Goal: Task Accomplishment & Management: Complete application form

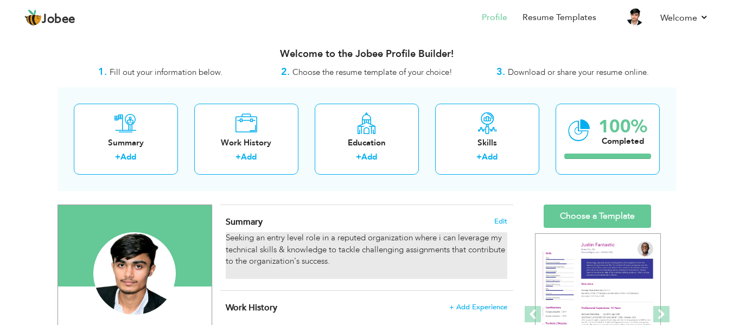
click at [291, 246] on div "Seeking an entry level role in a reputed organization where i can leverage my t…" at bounding box center [366, 255] width 281 height 47
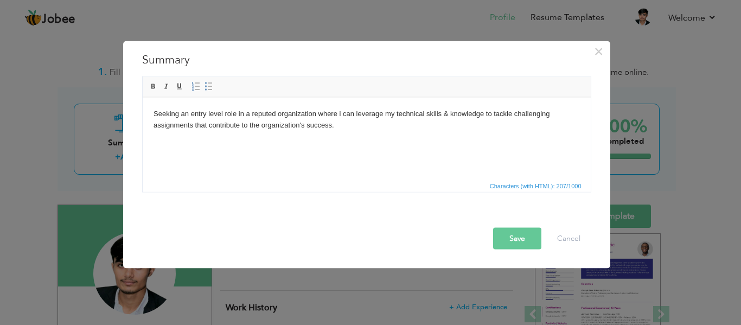
click at [313, 126] on body "Seeking an entry level role in a reputed organization where i can leverage my t…" at bounding box center [366, 125] width 426 height 34
click at [322, 152] on html "Seeking an entry level role in a reputed organization where i can leverage my t…" at bounding box center [366, 124] width 448 height 55
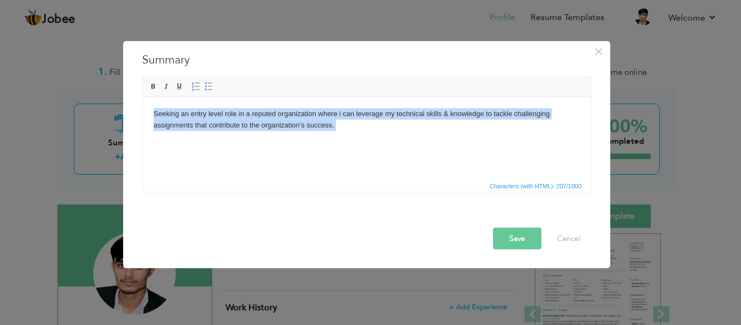
paste body
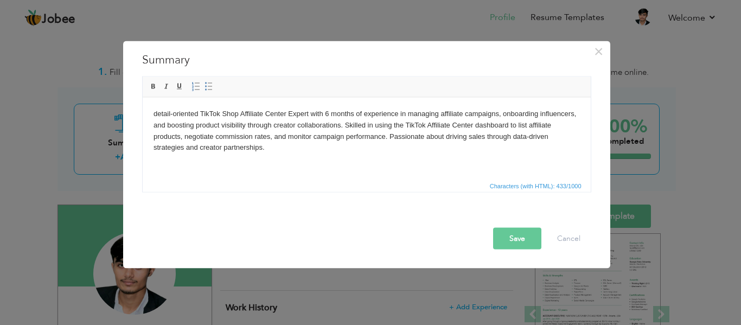
click at [158, 111] on body "detail-oriented TikTok Shop Affiliate Center Expert with 6 months of experience…" at bounding box center [366, 130] width 426 height 45
click at [529, 239] on button "Save" at bounding box center [517, 238] width 48 height 22
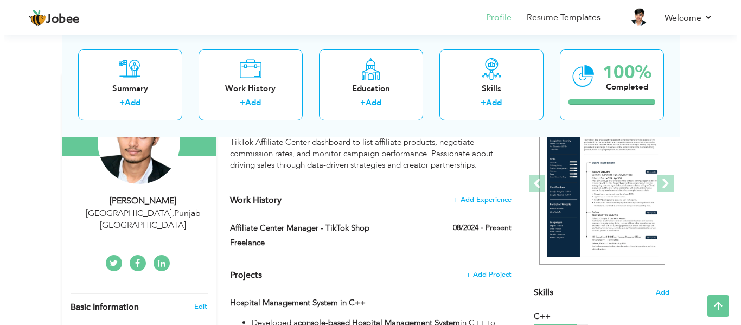
scroll to position [132, 0]
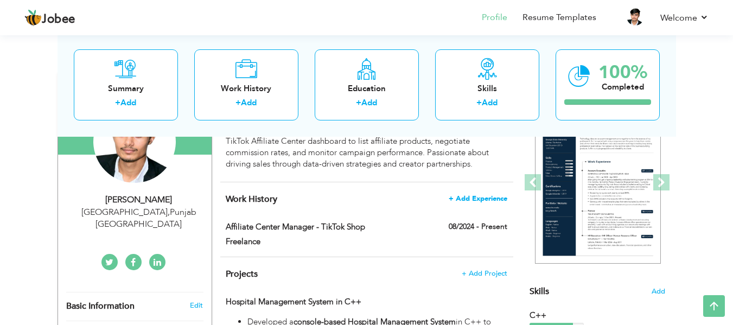
click at [482, 197] on span "+ Add Experience" at bounding box center [478, 199] width 59 height 8
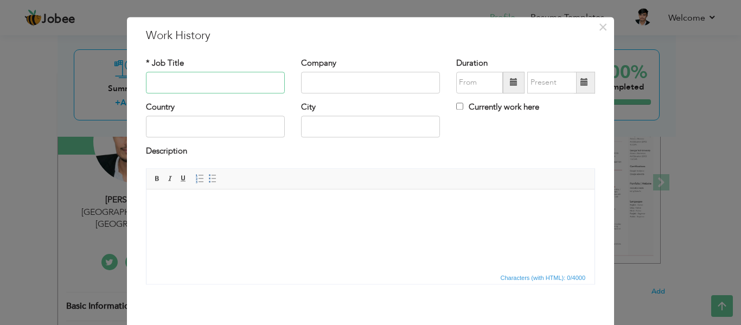
scroll to position [0, 0]
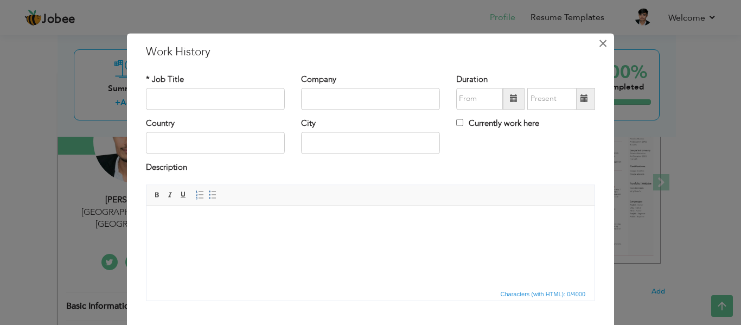
click at [598, 48] on span "×" at bounding box center [602, 44] width 9 height 20
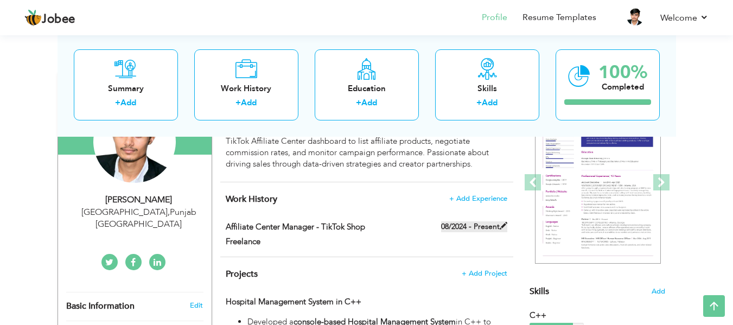
click at [506, 226] on span at bounding box center [504, 226] width 8 height 8
type input "Affiliate Center Manager - TikTok Shop"
type input "Freelance"
type input "08/2024"
checkbox input "true"
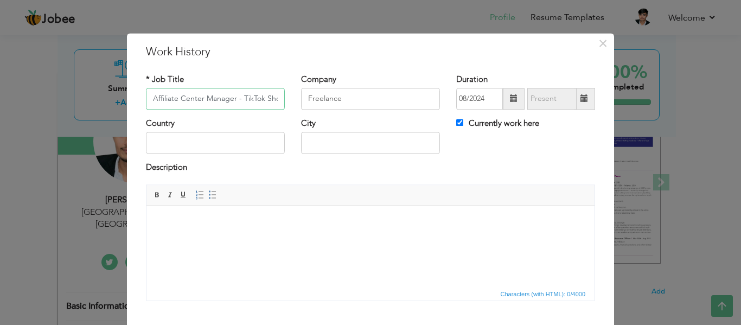
scroll to position [0, 6]
click at [247, 104] on input "Affiliate Center Manager - TikTok Shop" at bounding box center [215, 99] width 139 height 22
click at [322, 97] on input "Freelance" at bounding box center [370, 99] width 139 height 22
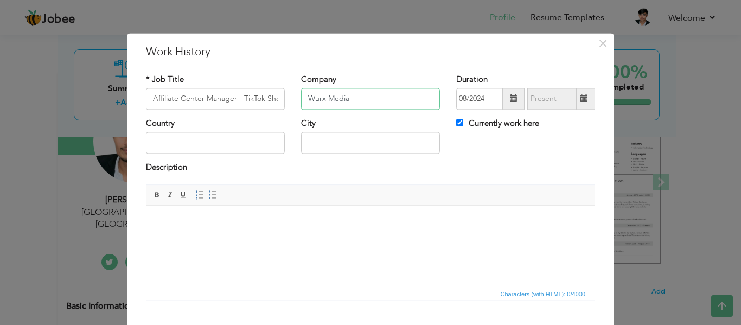
type input "Wurx Media"
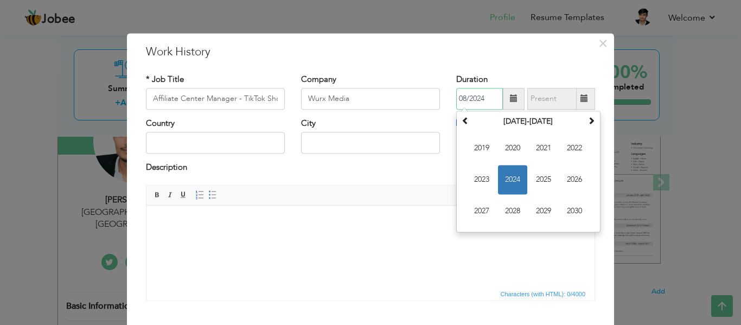
click at [471, 98] on input "08/2024" at bounding box center [479, 99] width 47 height 22
click at [590, 124] on span at bounding box center [591, 121] width 8 height 8
click at [462, 120] on span at bounding box center [466, 121] width 8 height 8
click at [539, 179] on span "2025" at bounding box center [543, 179] width 29 height 29
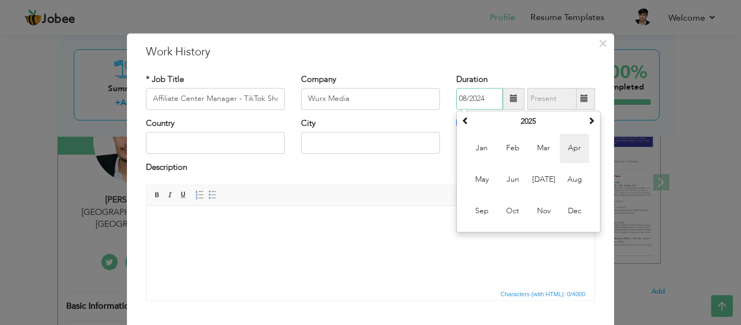
click at [563, 152] on span "Apr" at bounding box center [574, 147] width 29 height 29
click at [472, 95] on input "04/2025" at bounding box center [479, 99] width 47 height 22
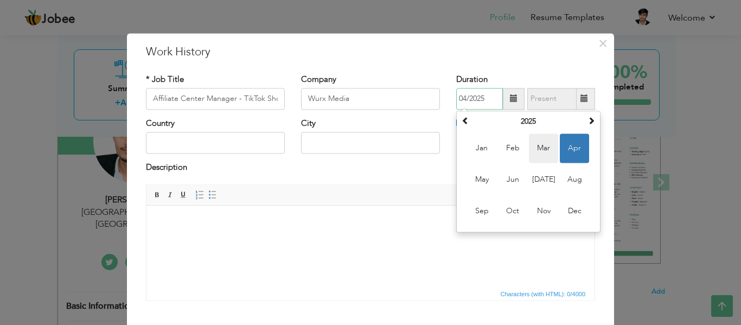
click at [544, 143] on span "Mar" at bounding box center [543, 147] width 29 height 29
type input "03/2025"
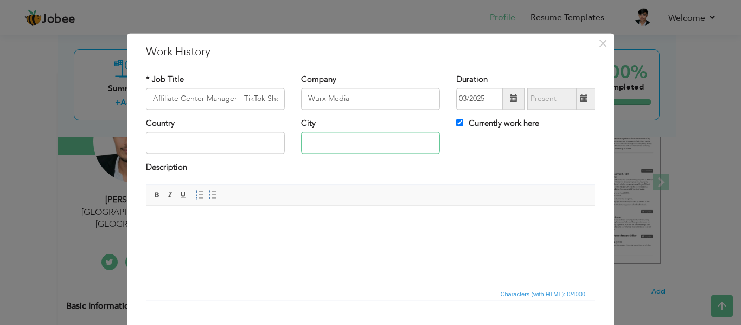
click at [363, 139] on input "text" at bounding box center [370, 143] width 139 height 22
type input "[GEOGRAPHIC_DATA]"
click at [362, 239] on html at bounding box center [370, 222] width 448 height 33
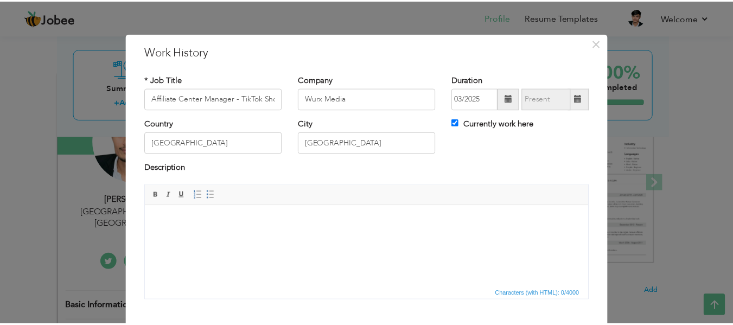
scroll to position [63, 0]
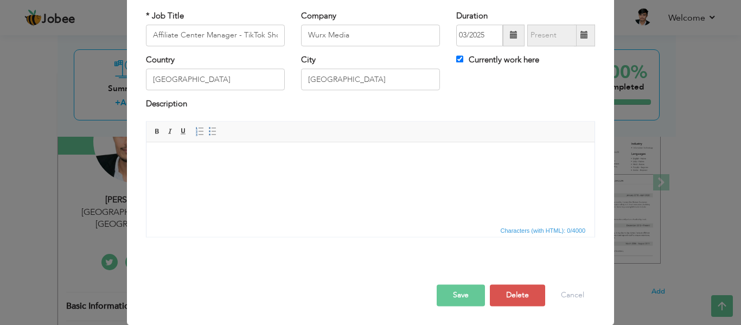
click at [462, 295] on button "Save" at bounding box center [461, 295] width 48 height 22
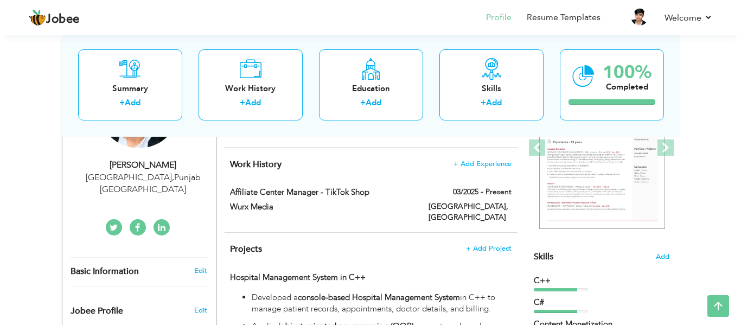
scroll to position [167, 0]
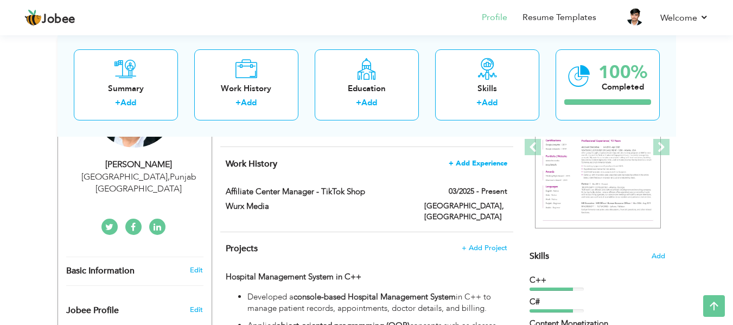
click at [479, 161] on span "+ Add Experience" at bounding box center [478, 163] width 59 height 8
checkbox input "false"
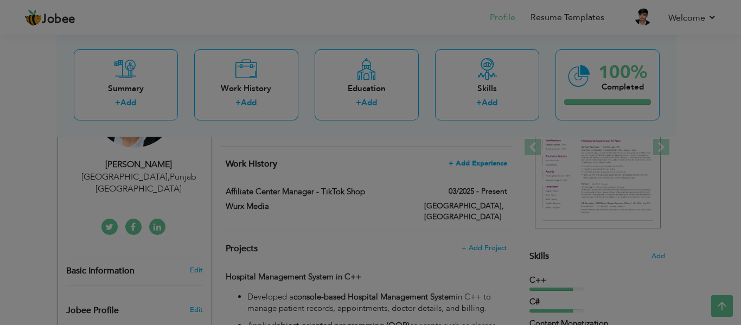
scroll to position [0, 0]
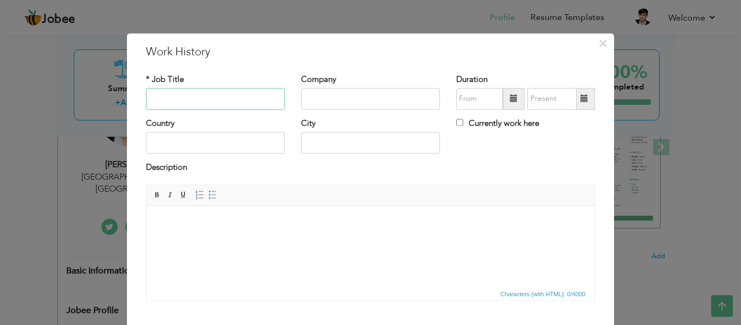
paste input "Content Monetization"
type input "Content Monetization"
click at [338, 97] on input "text" at bounding box center [370, 99] width 139 height 22
paste input "Self business -"
type input "Self business"
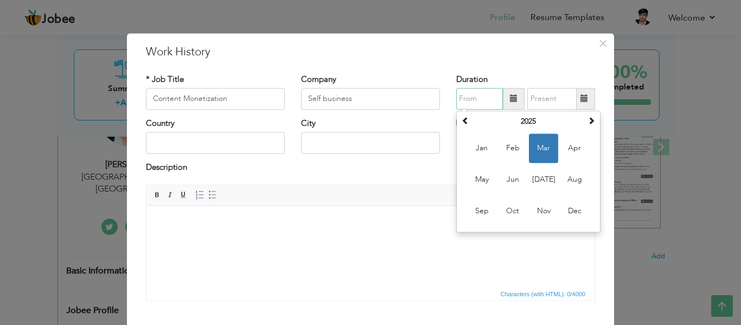
click at [475, 92] on input "text" at bounding box center [479, 99] width 47 height 22
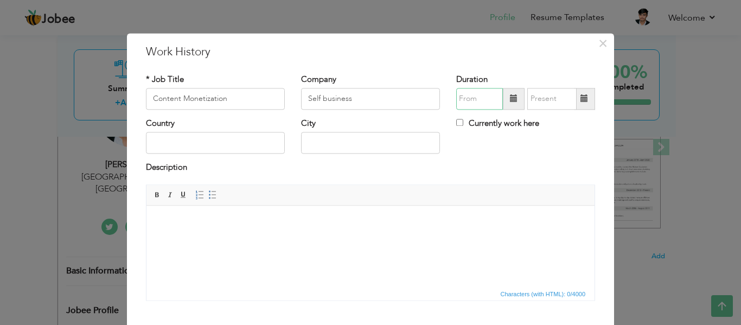
click at [484, 97] on input "text" at bounding box center [479, 99] width 47 height 22
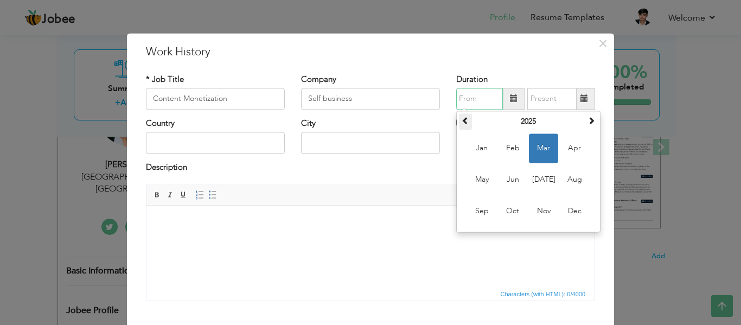
click at [464, 119] on span at bounding box center [466, 121] width 8 height 8
click at [572, 183] on span "Aug" at bounding box center [574, 179] width 29 height 29
type input "08/2023"
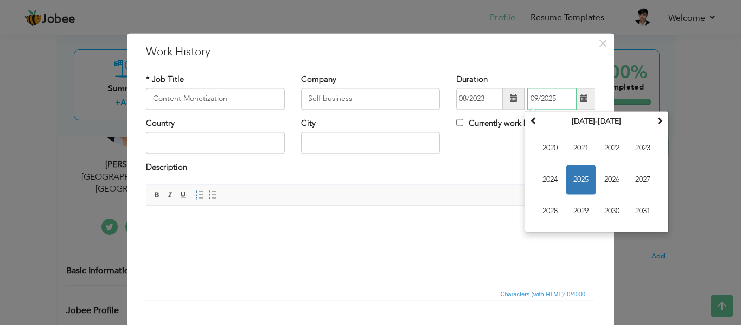
click at [540, 101] on input "09/2025" at bounding box center [551, 99] width 49 height 22
click at [551, 177] on span "2024" at bounding box center [549, 179] width 29 height 29
click at [583, 207] on span "Oct" at bounding box center [580, 210] width 29 height 29
type input "10/2024"
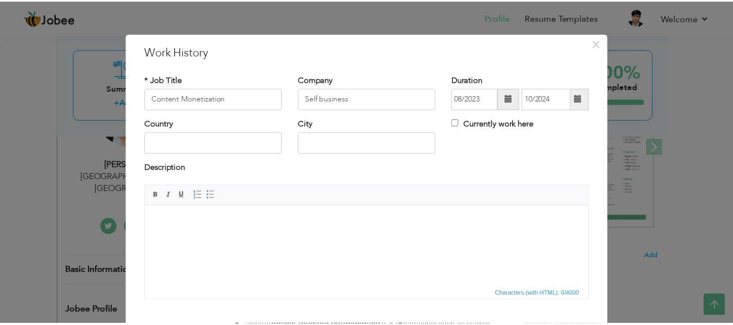
scroll to position [63, 0]
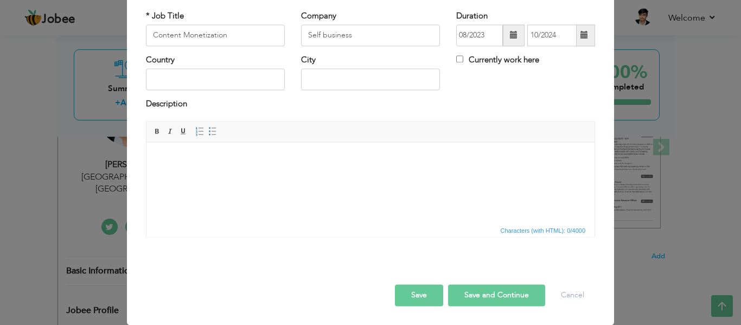
click at [419, 297] on button "Save" at bounding box center [419, 295] width 48 height 22
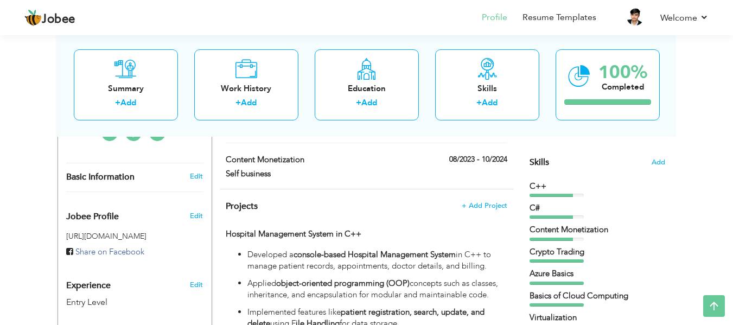
scroll to position [260, 0]
click at [489, 202] on span "+ Add Project" at bounding box center [484, 206] width 46 height 8
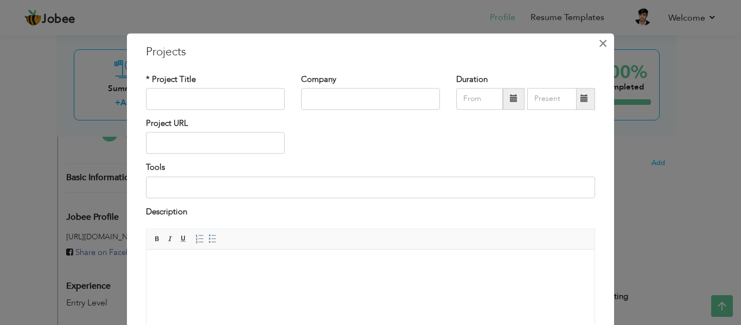
click at [600, 44] on span "×" at bounding box center [602, 44] width 9 height 20
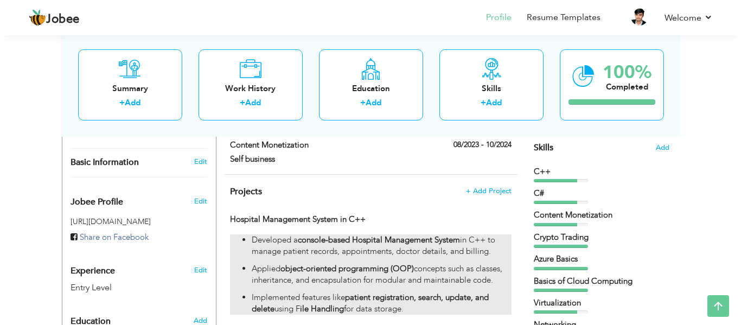
scroll to position [266, 0]
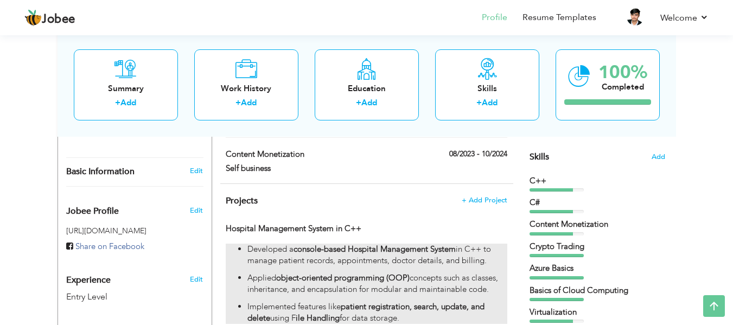
click at [468, 272] on p "Applied object-oriented programming (OOP) concepts such as classes, inheritance…" at bounding box center [376, 283] width 259 height 23
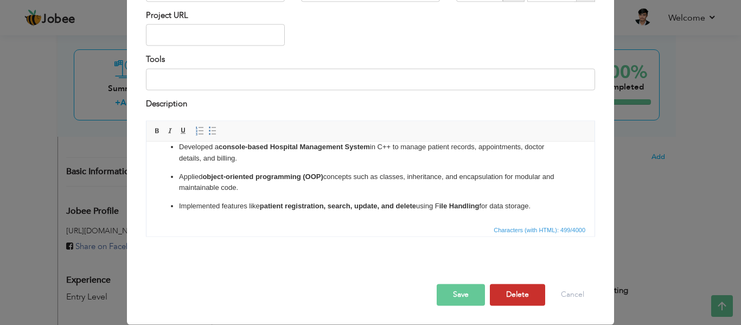
scroll to position [0, 0]
click at [517, 284] on button "Delete" at bounding box center [517, 295] width 55 height 22
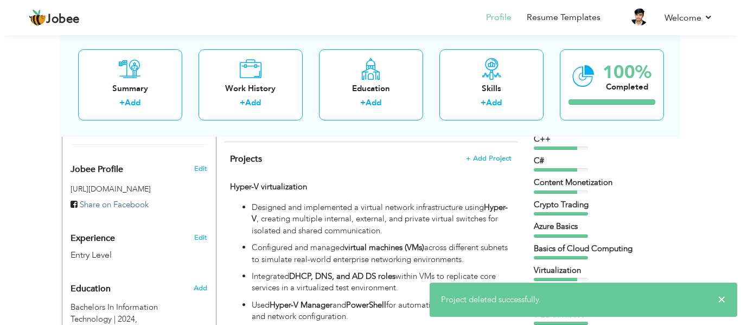
scroll to position [309, 0]
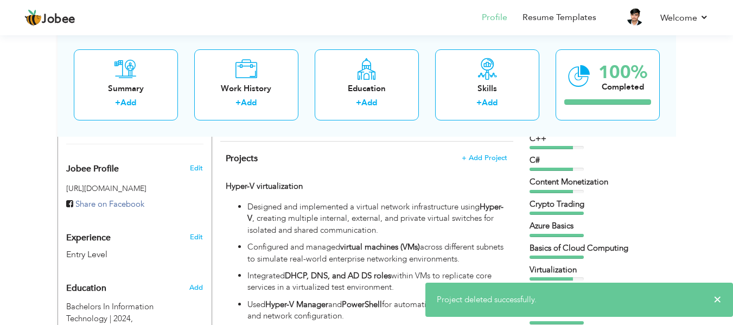
click at [458, 208] on p "Designed and implemented a virtual network infrastructure using Hyper-V , creat…" at bounding box center [376, 218] width 259 height 35
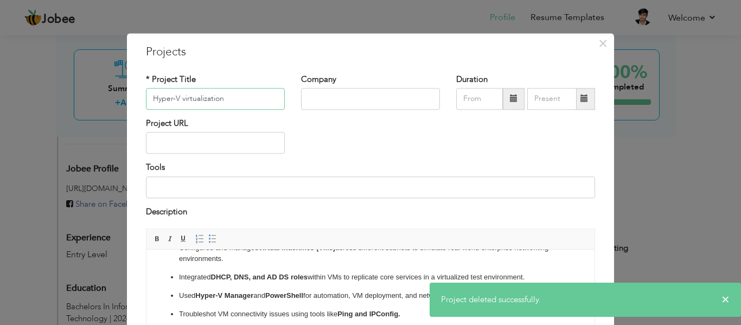
scroll to position [108, 0]
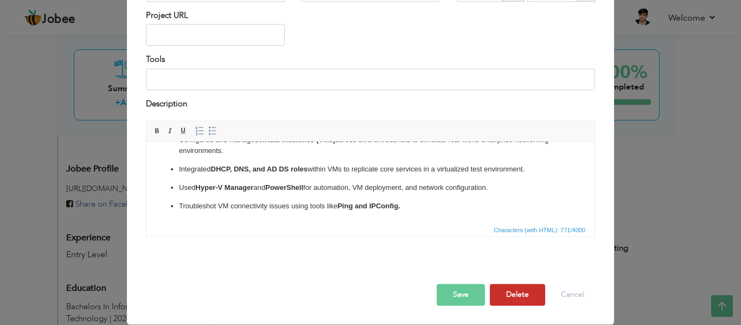
click at [520, 293] on button "Delete" at bounding box center [517, 295] width 55 height 22
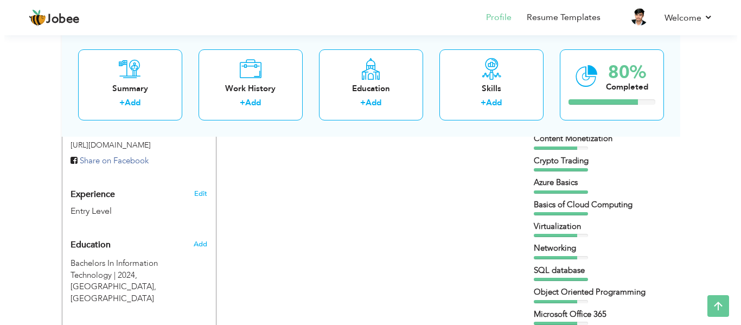
scroll to position [353, 0]
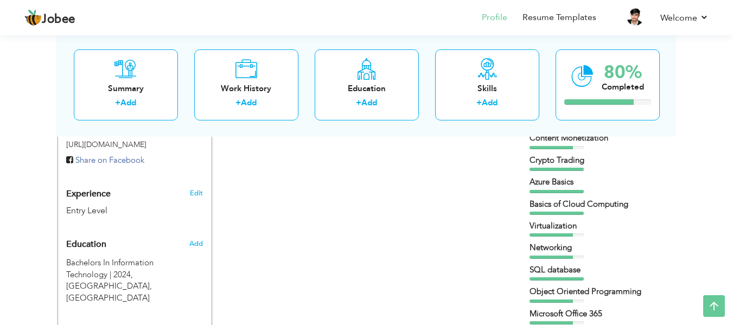
click at [98, 204] on div "Entry Level" at bounding box center [122, 210] width 112 height 12
type input "Muhammad"
type input "Haseeb"
type input "03061282855"
select select "number:166"
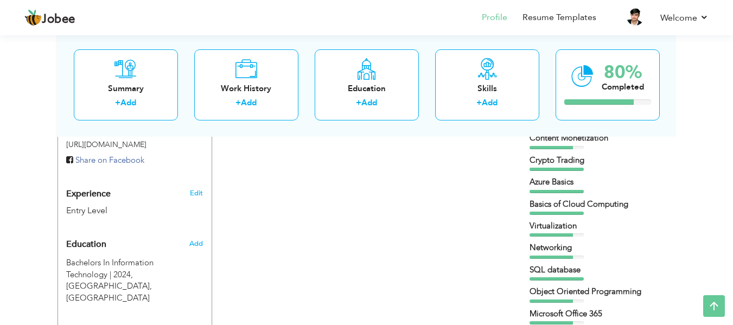
type input "Punjab"
type input "[GEOGRAPHIC_DATA]"
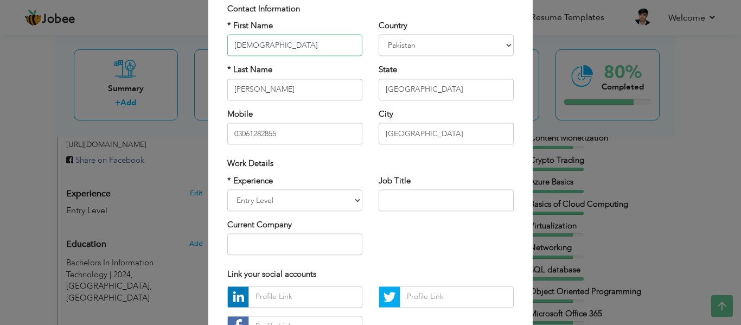
scroll to position [76, 0]
click at [300, 201] on select "Entry Level Less than 1 Year 1 Year 2 Years 3 Years 4 Years 5 Years 6 Years 7 Y…" at bounding box center [294, 200] width 135 height 22
select select "number:3"
click at [227, 189] on select "Entry Level Less than 1 Year 1 Year 2 Years 3 Years 4 Years 5 Years 6 Years 7 Y…" at bounding box center [294, 200] width 135 height 22
click at [411, 189] on input "text" at bounding box center [446, 200] width 135 height 22
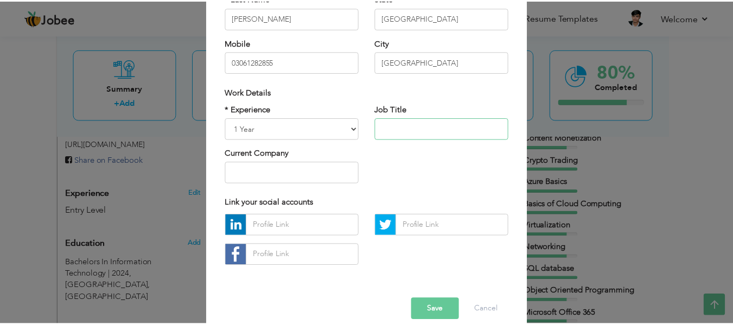
scroll to position [148, 0]
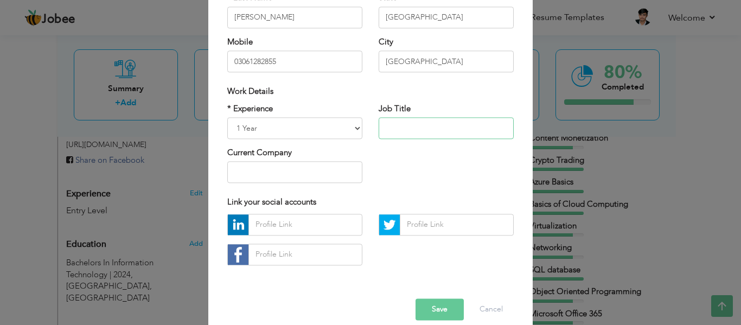
click at [412, 124] on input "text" at bounding box center [446, 128] width 135 height 22
click at [435, 309] on button "Save" at bounding box center [439, 309] width 48 height 22
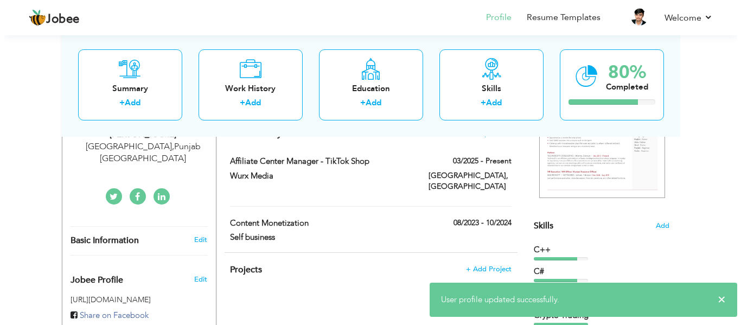
scroll to position [190, 0]
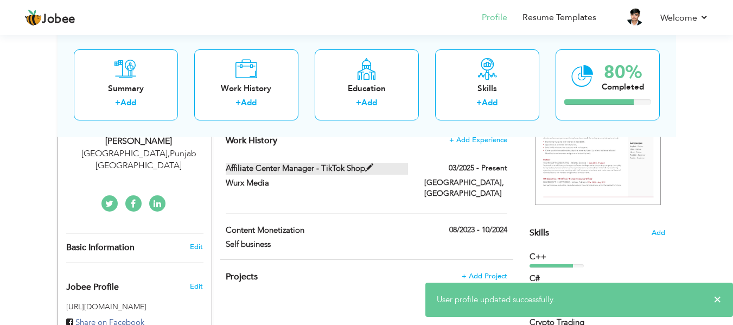
click at [339, 168] on label "Affiliate Center Manager - TikTok Shop" at bounding box center [317, 168] width 182 height 11
type input "Affiliate Center Manager - TikTok Shop"
type input "Wurx Media"
type input "03/2025"
type input "[GEOGRAPHIC_DATA]"
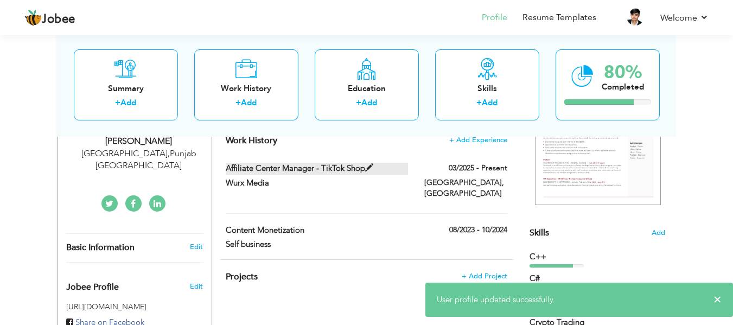
type input "[GEOGRAPHIC_DATA]"
checkbox input "true"
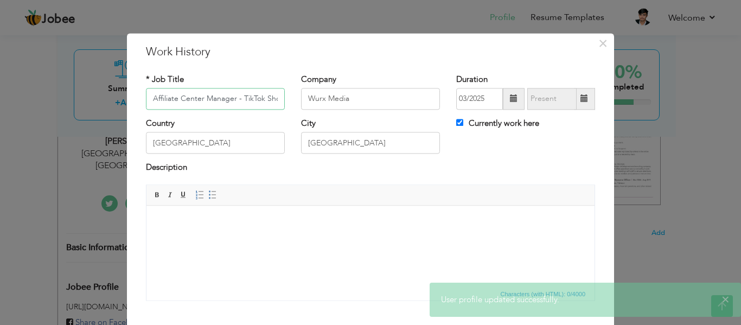
scroll to position [0, 6]
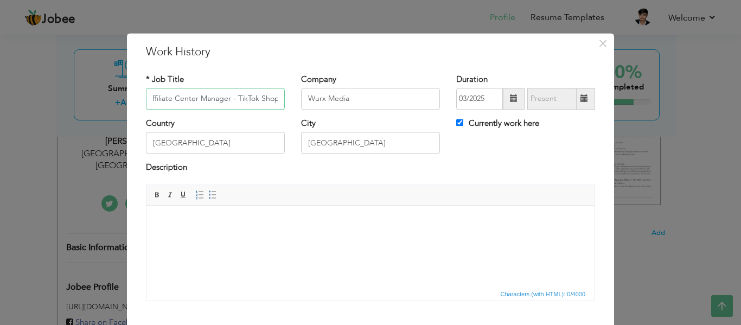
click at [247, 98] on input "Affiliate Center Manager - TikTok Shop" at bounding box center [215, 99] width 139 height 22
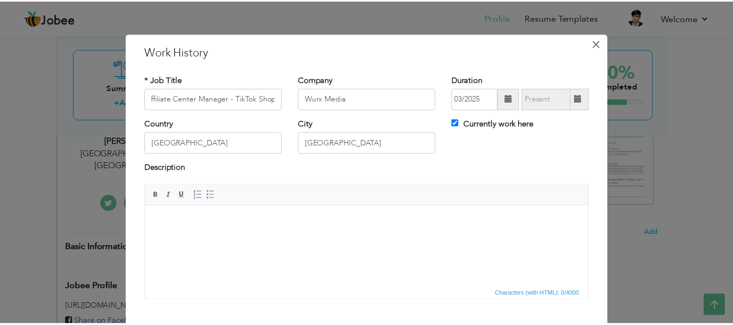
scroll to position [0, 0]
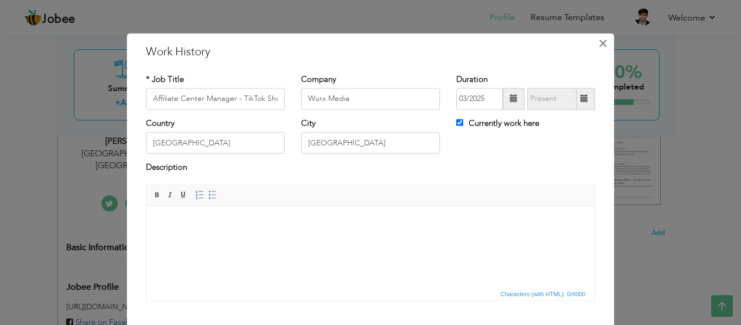
click at [603, 38] on span "×" at bounding box center [602, 44] width 9 height 20
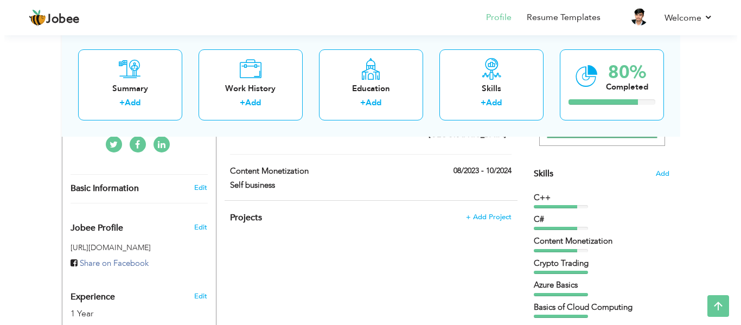
scroll to position [257, 0]
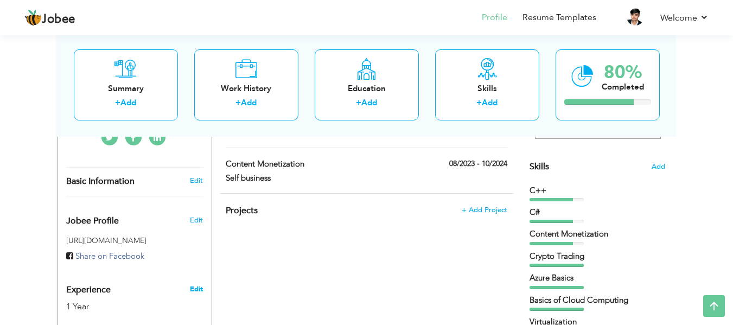
click at [201, 284] on link "Edit" at bounding box center [196, 289] width 13 height 10
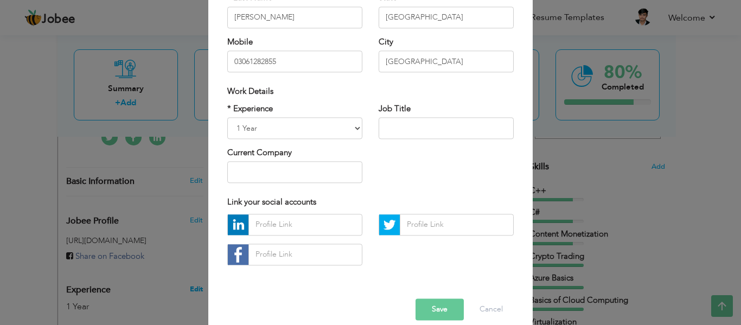
scroll to position [0, 0]
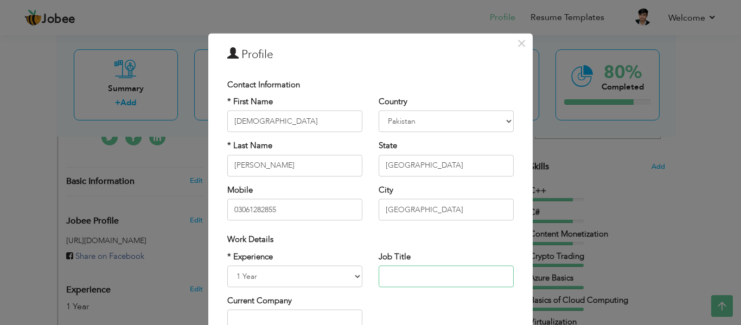
click at [413, 276] on input "text" at bounding box center [446, 276] width 135 height 22
paste input "Affiliate Center Manager - TikTok Shop"
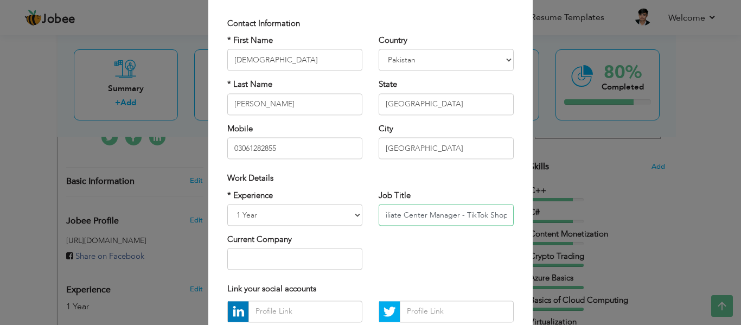
scroll to position [73, 0]
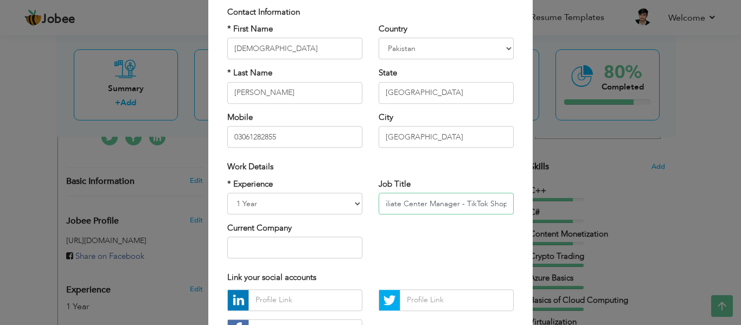
type input "Affiliate Center Manager - TikTok Shop"
click at [293, 246] on input "text" at bounding box center [294, 248] width 135 height 22
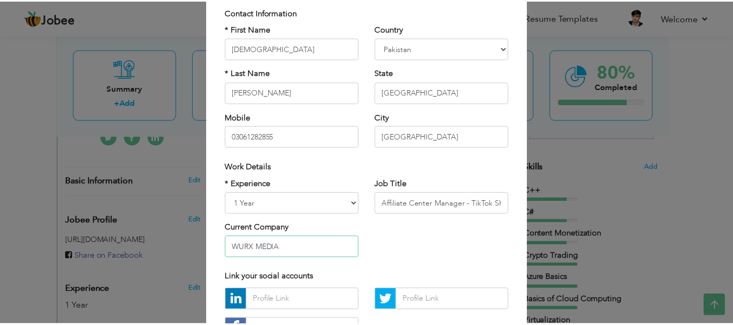
scroll to position [162, 0]
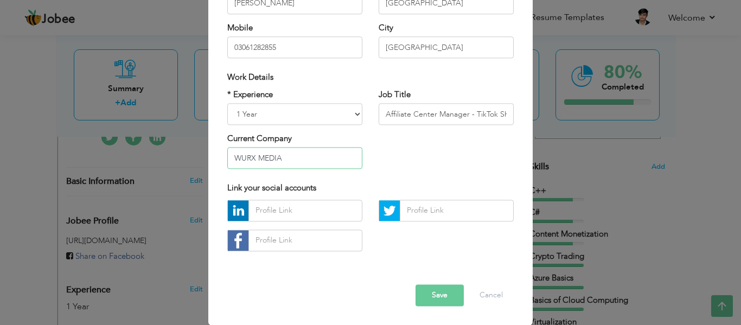
type input "WURX MEDIA"
click at [432, 295] on button "Save" at bounding box center [439, 295] width 48 height 22
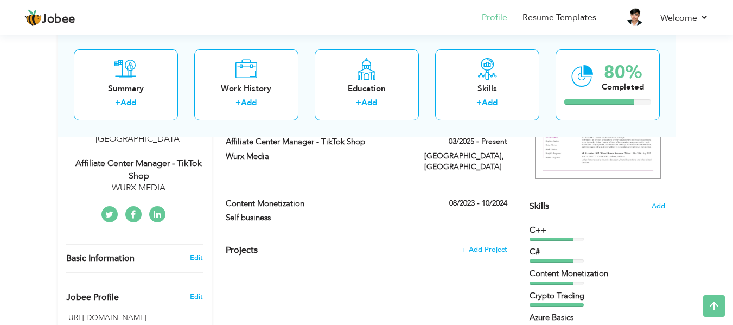
scroll to position [221, 0]
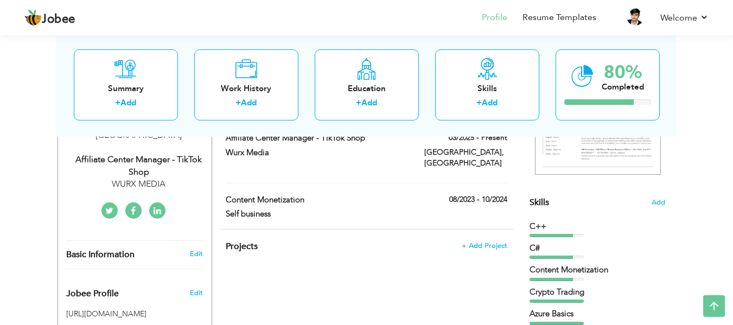
click at [624, 247] on div "C#" at bounding box center [597, 247] width 136 height 11
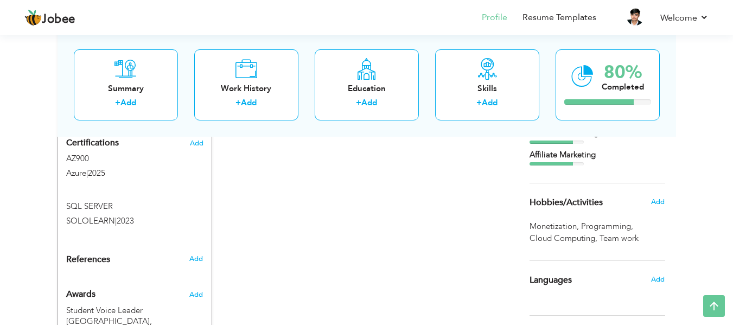
scroll to position [577, 0]
click at [653, 200] on span "Add" at bounding box center [657, 202] width 14 height 10
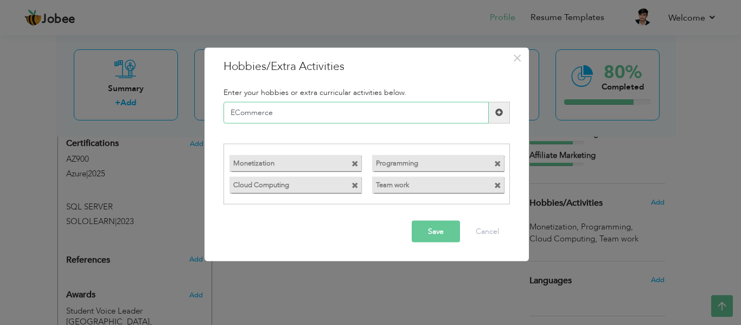
click at [236, 112] on input "ECommerce" at bounding box center [355, 112] width 265 height 22
click at [240, 114] on input "ECommerce" at bounding box center [355, 112] width 265 height 22
type input "Ecommerce"
click at [438, 226] on button "Save" at bounding box center [436, 232] width 48 height 22
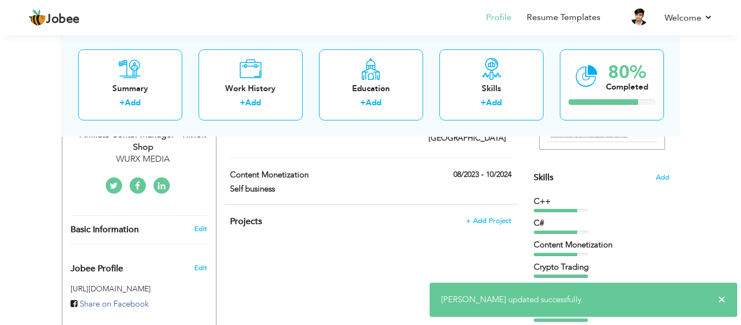
scroll to position [245, 0]
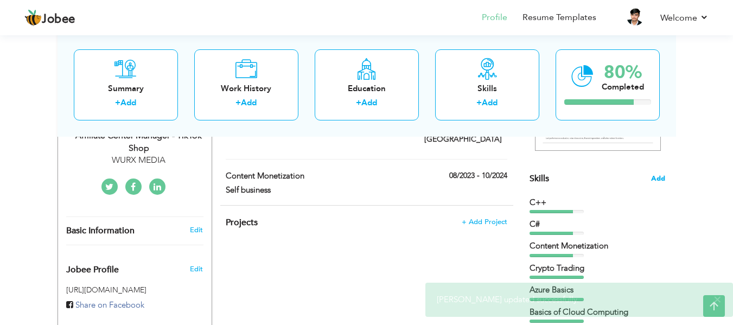
click at [655, 176] on span "Add" at bounding box center [658, 179] width 14 height 10
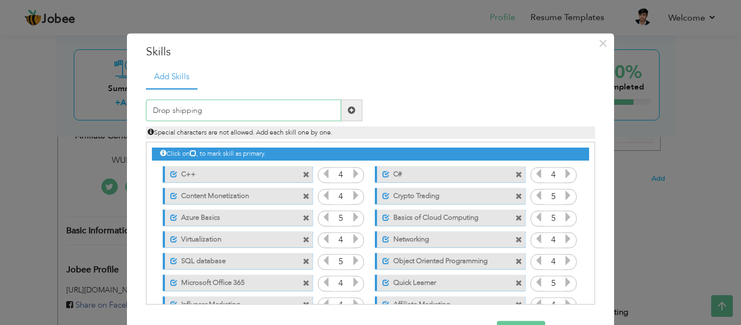
type input "Drop shipping"
click at [348, 113] on span at bounding box center [352, 110] width 8 height 8
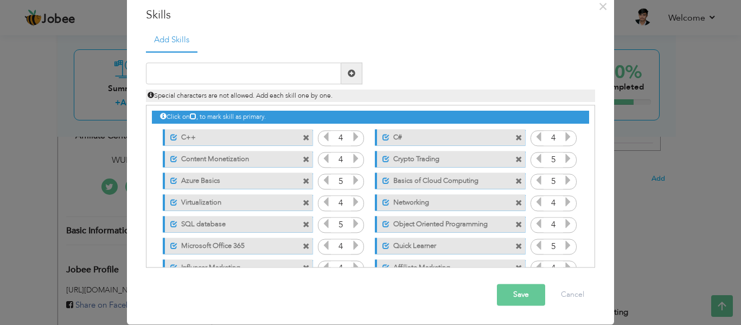
scroll to position [46, 0]
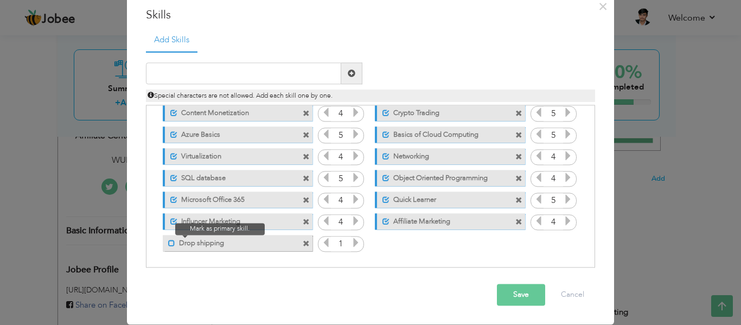
click at [168, 240] on span at bounding box center [171, 243] width 7 height 7
click at [303, 244] on span at bounding box center [306, 243] width 7 height 7
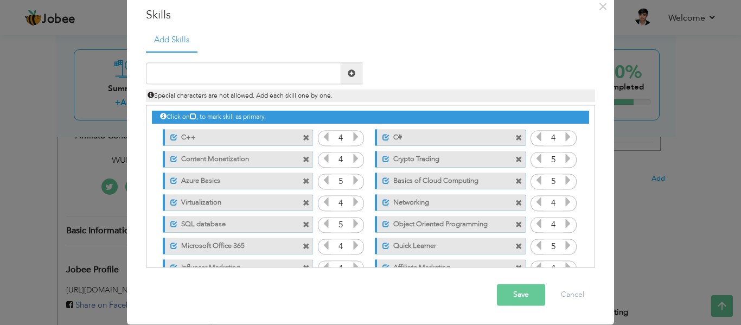
scroll to position [24, 0]
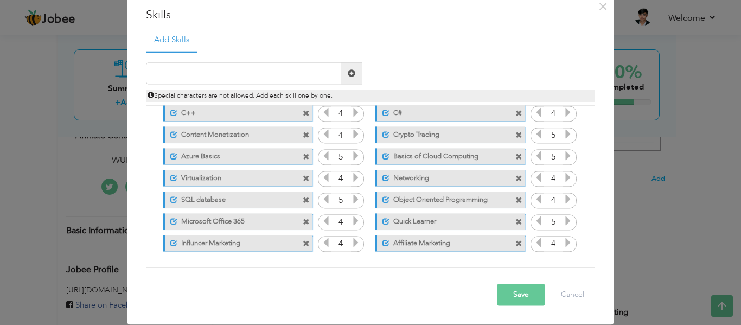
click at [527, 299] on button "Save" at bounding box center [521, 295] width 48 height 22
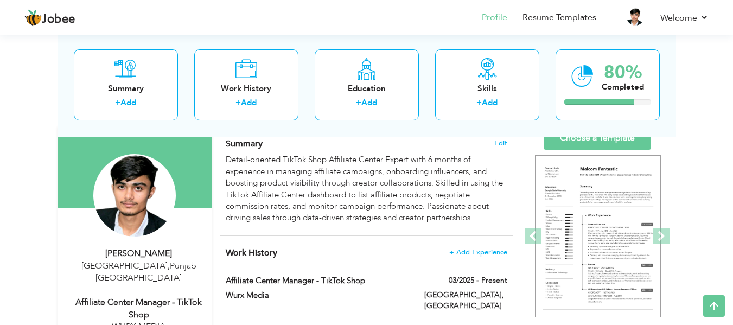
scroll to position [0, 0]
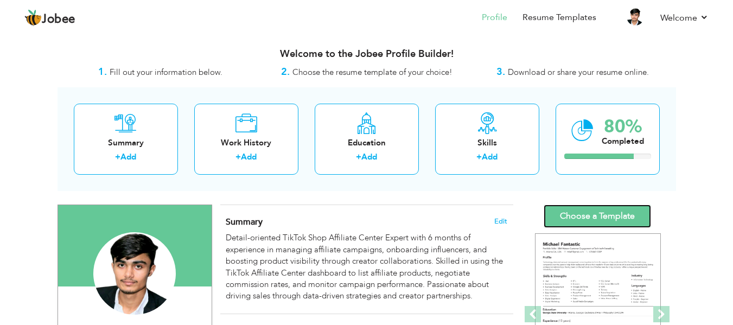
click at [594, 214] on link "Choose a Template" at bounding box center [596, 215] width 107 height 23
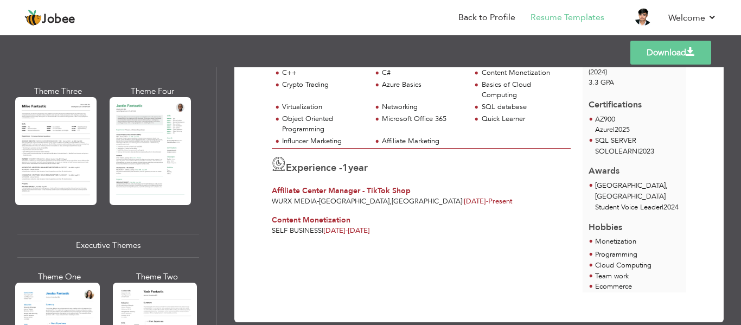
scroll to position [659, 0]
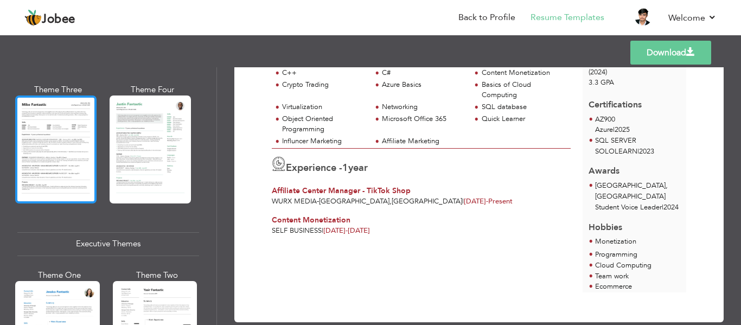
click at [65, 118] on div at bounding box center [55, 148] width 81 height 107
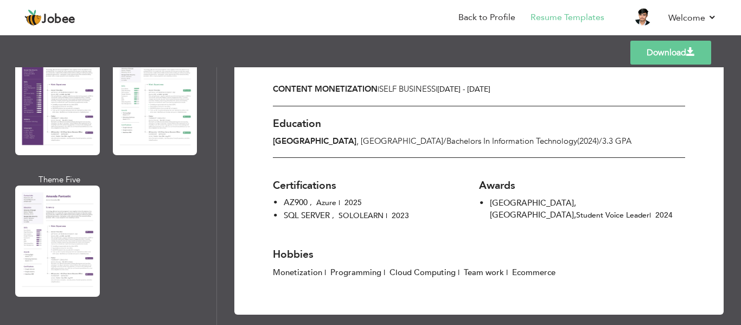
scroll to position [1038, 0]
click at [660, 57] on link "Download" at bounding box center [670, 53] width 81 height 24
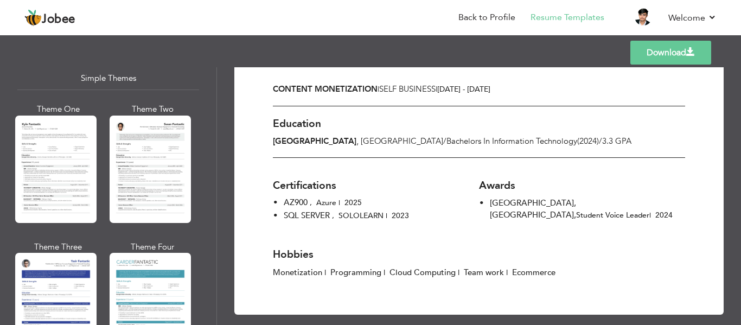
scroll to position [1913, 0]
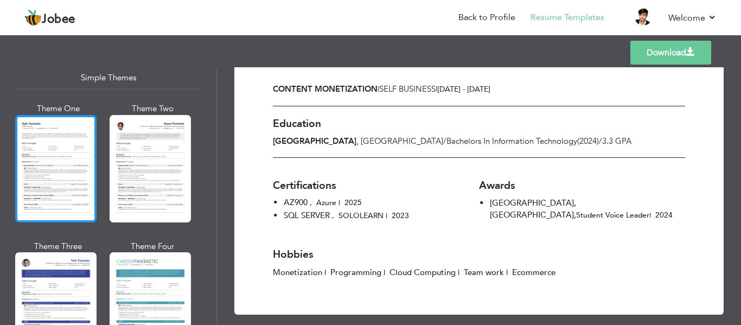
click at [72, 151] on div at bounding box center [55, 168] width 81 height 107
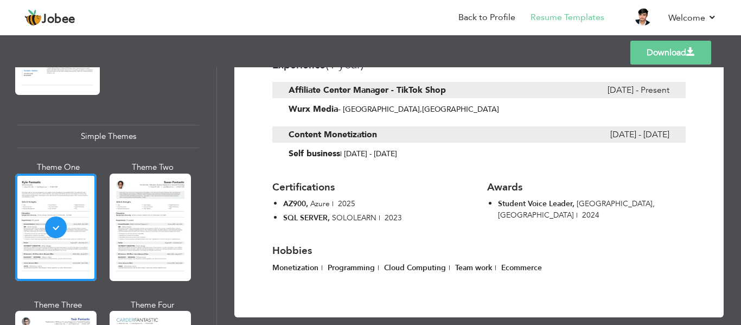
scroll to position [1847, 0]
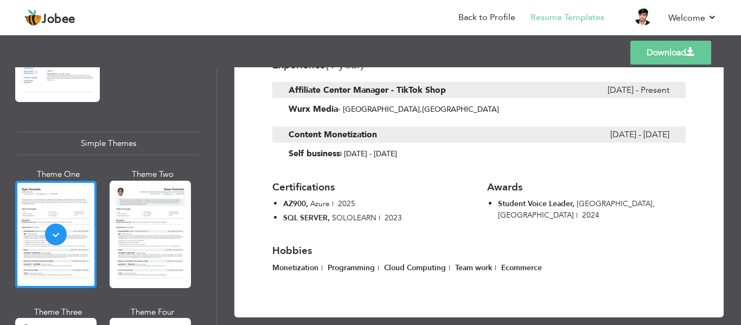
click at [660, 60] on link "Download" at bounding box center [670, 53] width 81 height 24
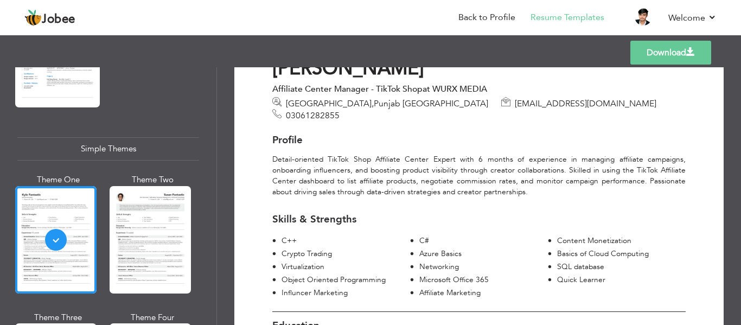
scroll to position [0, 0]
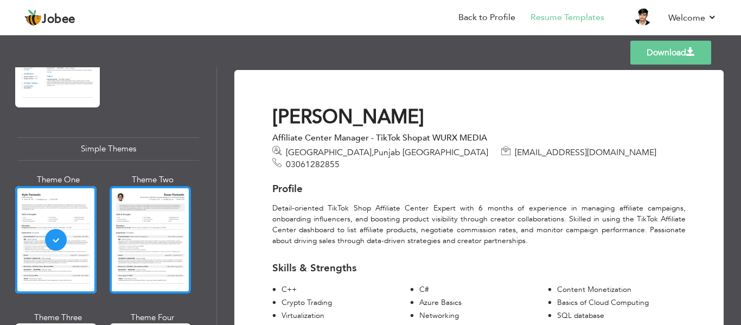
click at [158, 201] on div at bounding box center [150, 239] width 81 height 107
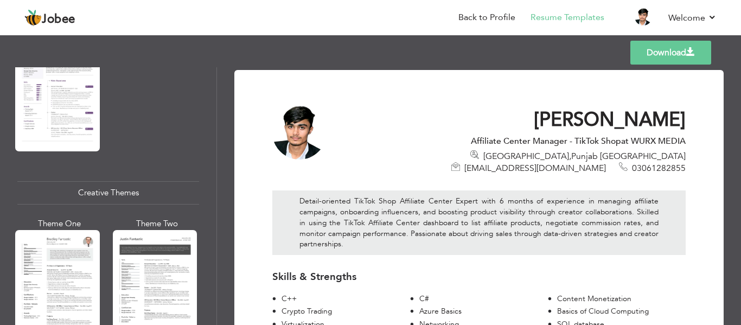
scroll to position [1182, 0]
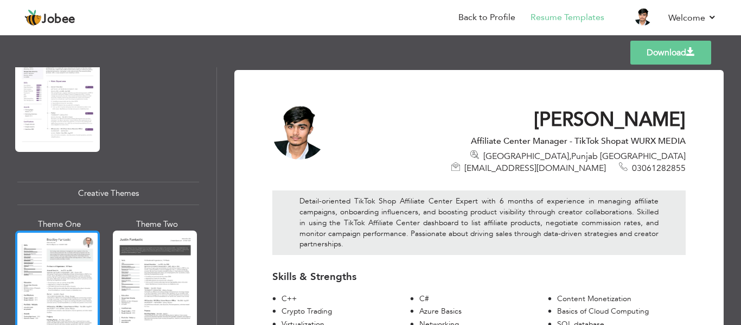
click at [50, 255] on div at bounding box center [57, 286] width 85 height 111
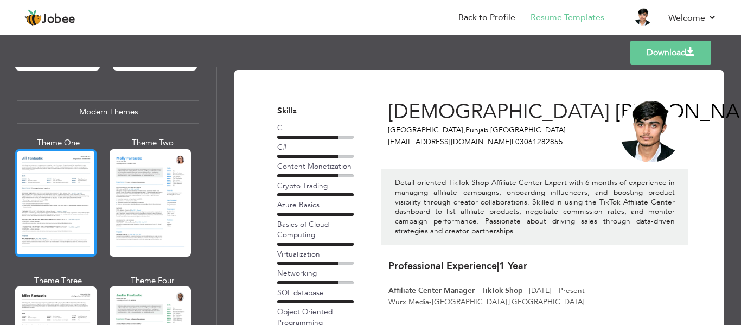
scroll to position [468, 0]
click at [50, 184] on div at bounding box center [55, 203] width 81 height 107
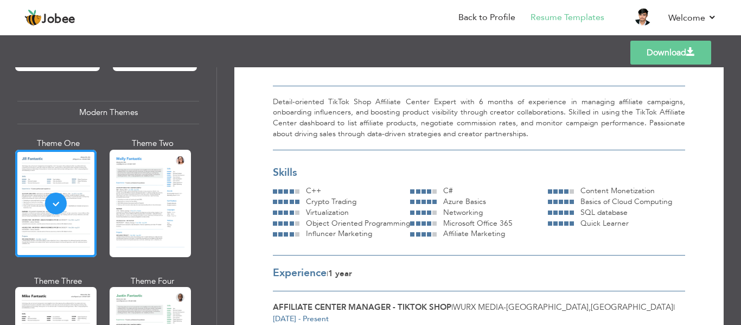
scroll to position [0, 0]
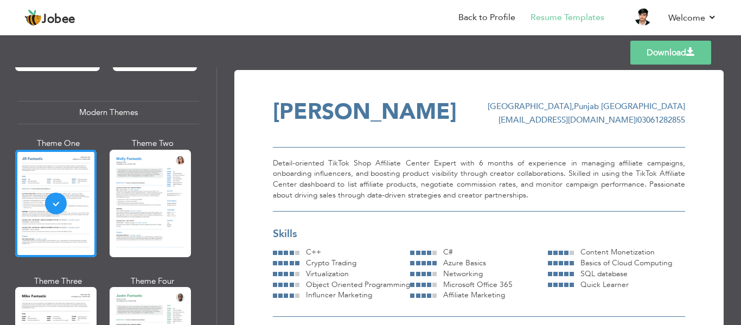
click at [674, 53] on link "Download" at bounding box center [670, 53] width 81 height 24
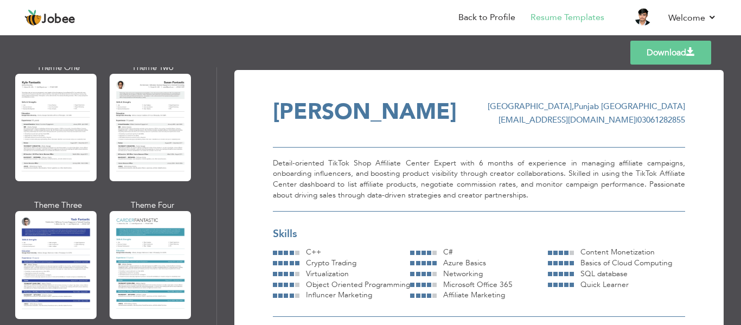
scroll to position [1853, 0]
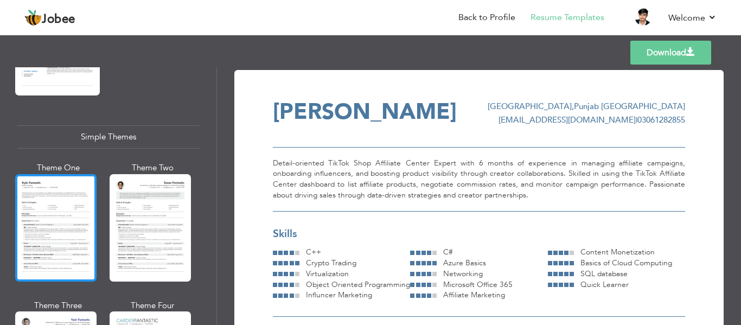
click at [79, 174] on div at bounding box center [55, 227] width 81 height 107
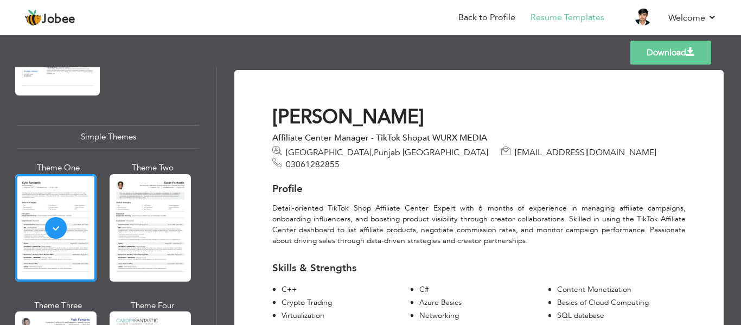
click at [305, 111] on h1 "Muhammad Haseeb" at bounding box center [478, 117] width 413 height 24
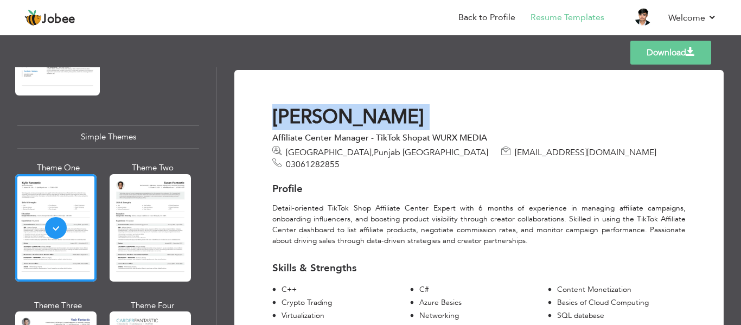
click at [305, 111] on h1 "Muhammad Haseeb" at bounding box center [478, 117] width 413 height 24
copy div "Muhammad Haseeb"
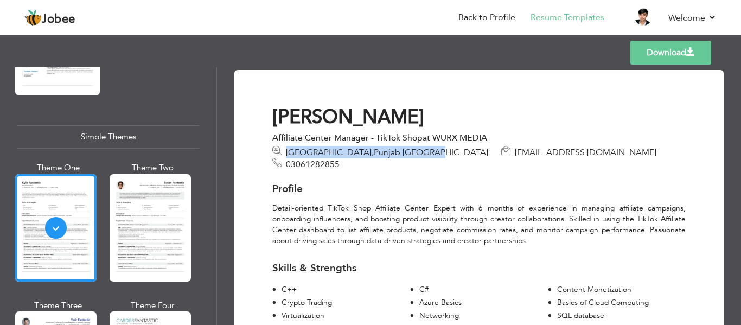
drag, startPoint x: 377, startPoint y: 150, endPoint x: 287, endPoint y: 153, distance: 89.5
click at [287, 153] on div "Lahore , Punjab Pakistan nhaseeb232@gmail.com 03061282855" at bounding box center [478, 158] width 413 height 24
copy span "Lahore , Punjab Pakistan"
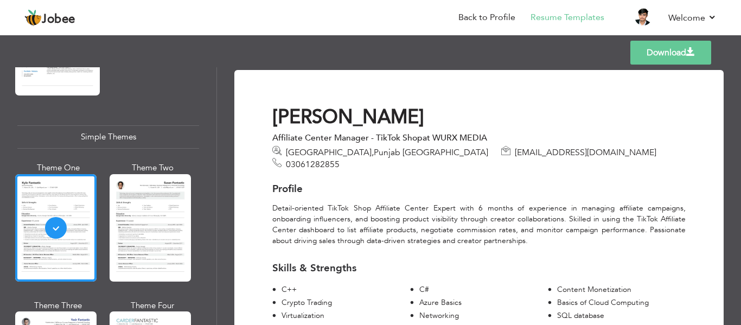
click at [340, 158] on span "03061282855" at bounding box center [313, 164] width 54 height 12
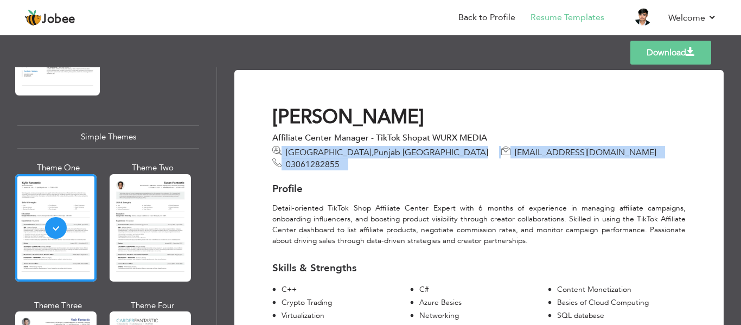
click at [340, 158] on span "03061282855" at bounding box center [313, 164] width 54 height 12
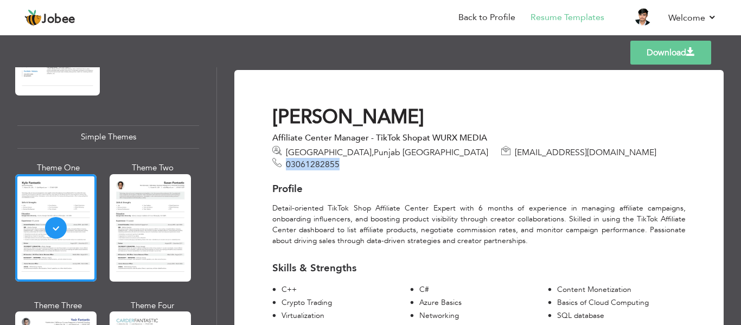
click at [340, 158] on span "03061282855" at bounding box center [313, 164] width 54 height 12
copy span "03061282855"
click at [515, 151] on span "nhaseeb232@gmail.com" at bounding box center [586, 152] width 142 height 12
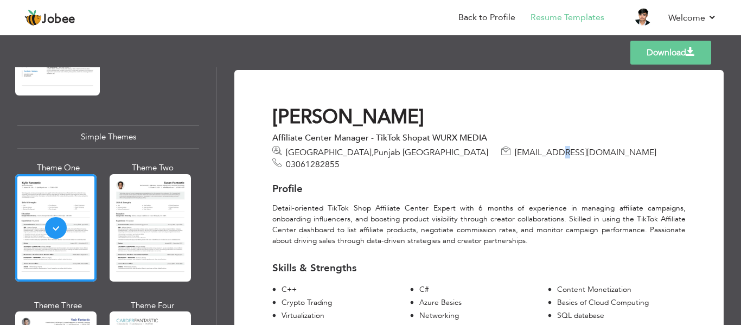
click at [515, 151] on span "nhaseeb232@gmail.com" at bounding box center [586, 152] width 142 height 12
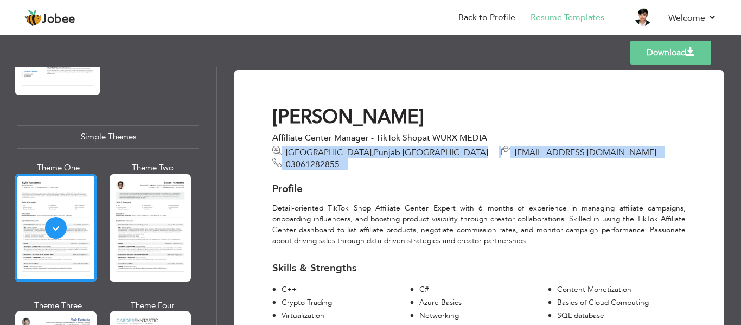
click at [515, 151] on span "nhaseeb232@gmail.com" at bounding box center [586, 152] width 142 height 12
click at [510, 170] on div "Profile Detail-oriented TikTok Shop Affiliate Center Expert with 6 months of ex…" at bounding box center [479, 260] width 430 height 180
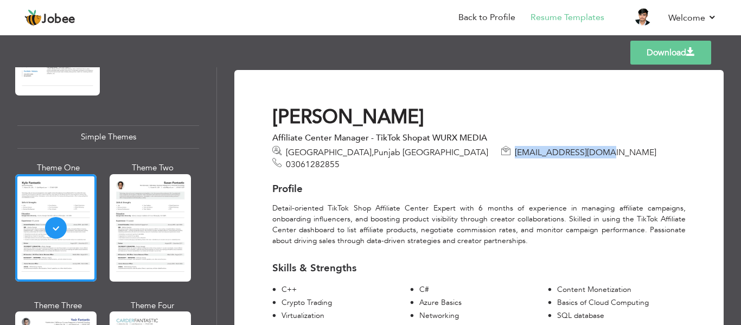
drag, startPoint x: 494, startPoint y: 150, endPoint x: 403, endPoint y: 150, distance: 90.6
click at [501, 150] on span "nhaseeb232@gmail.com" at bounding box center [583, 152] width 164 height 12
copy span "nhaseeb232@gmail.com"
drag, startPoint x: 491, startPoint y: 137, endPoint x: 271, endPoint y: 139, distance: 220.2
click at [271, 139] on div "Muhammad Haseeb Affiliate Center Manager - TikTok Shop at WURX MEDIA Lahore , P…" at bounding box center [479, 137] width 430 height 65
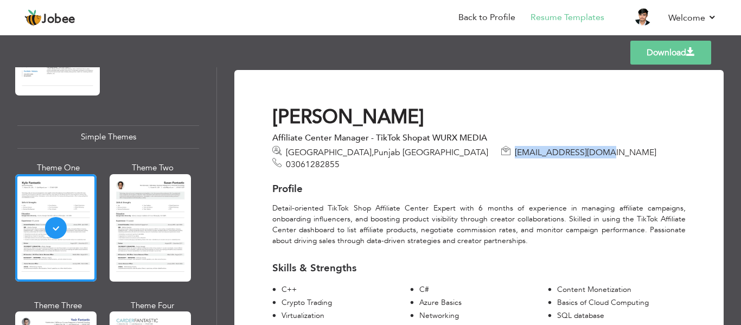
copy div "Affiliate Center Manager - TikTok Shop at WURX MEDIA"
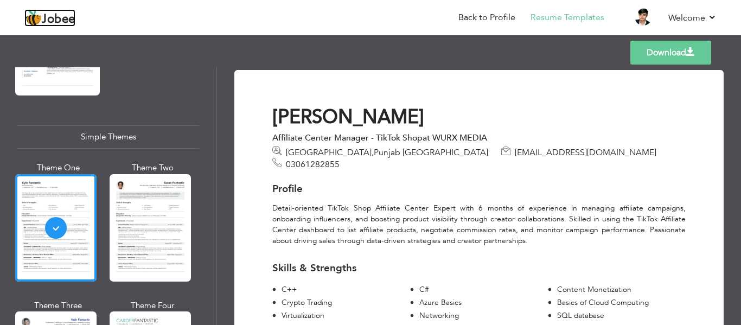
click at [53, 20] on span "Jobee" at bounding box center [59, 20] width 34 height 12
